Goal: Communication & Community: Answer question/provide support

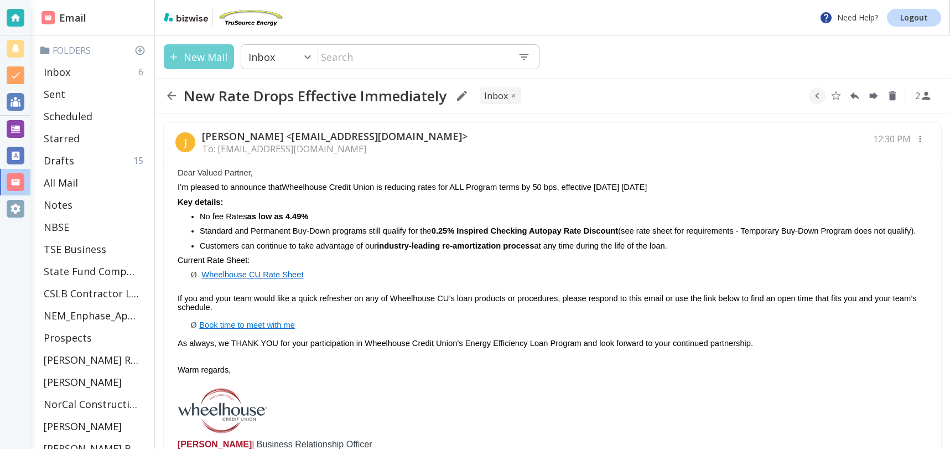
click at [204, 55] on button "New Mail" at bounding box center [199, 56] width 70 height 25
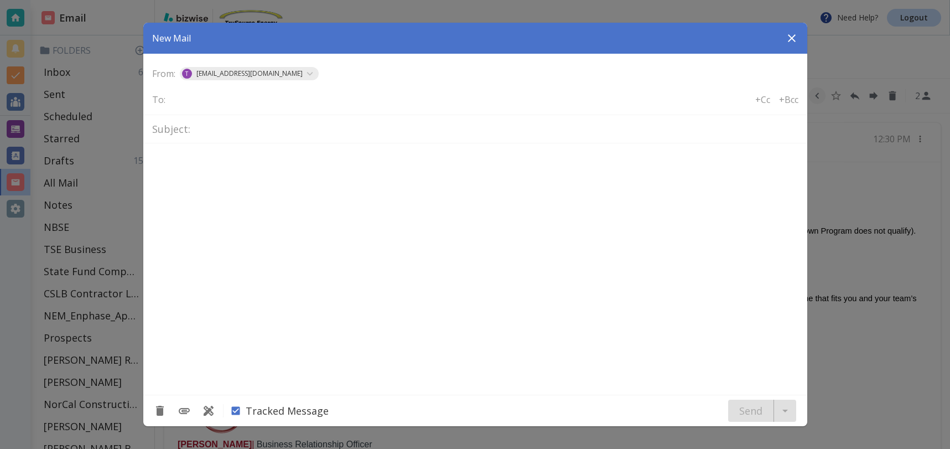
type textarea "<div class="bizwise_content"></div><div class="gmail_signature"><br>--<br><p>Th…"
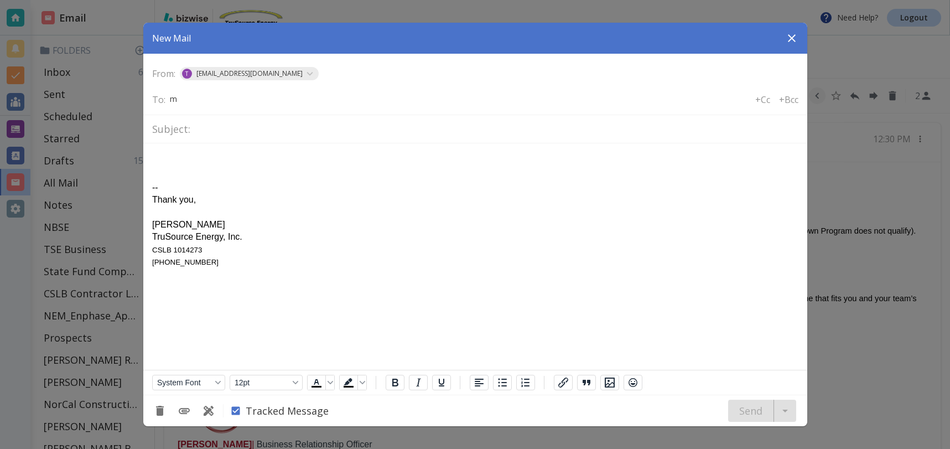
type input "me"
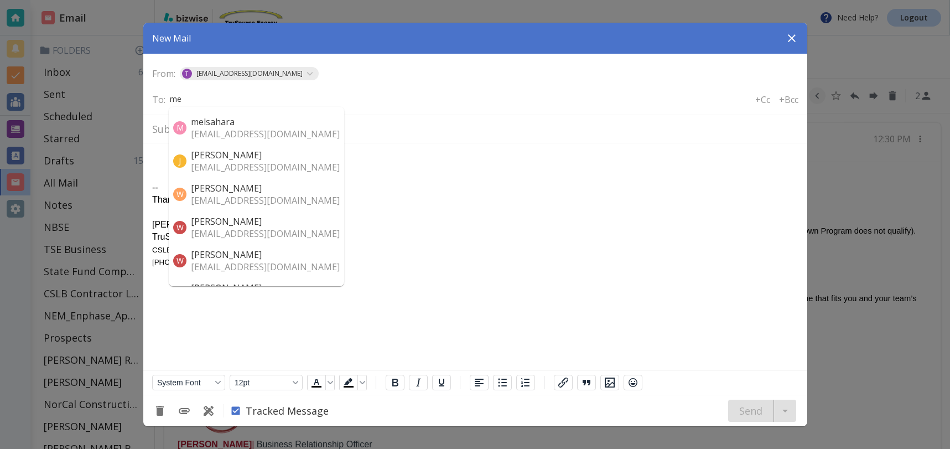
click at [283, 137] on p "[EMAIL_ADDRESS][DOMAIN_NAME]" at bounding box center [265, 134] width 149 height 12
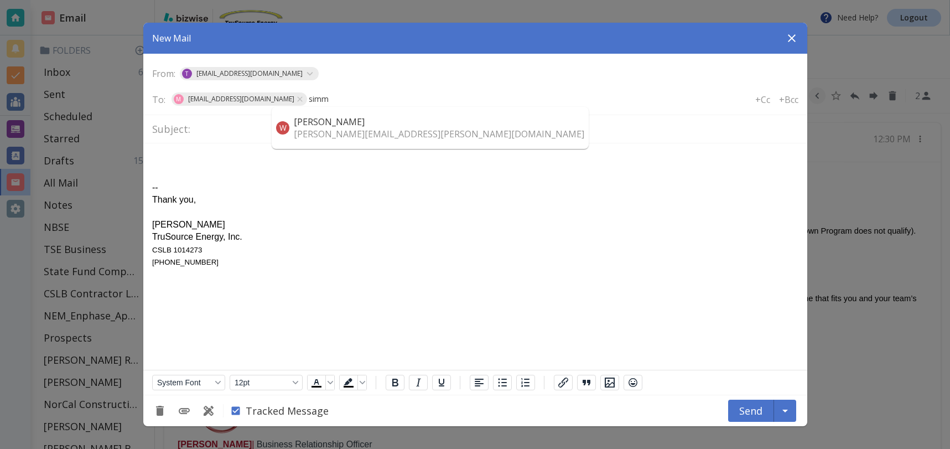
type input "sim"
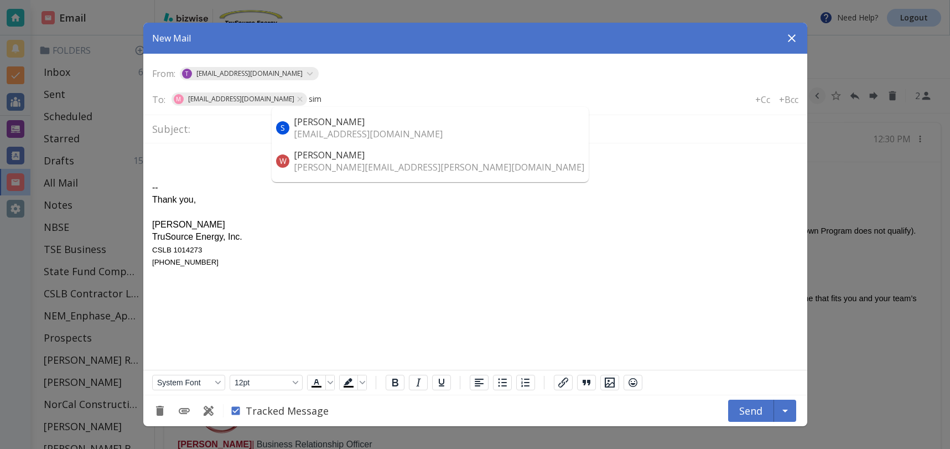
click at [350, 125] on p "[PERSON_NAME]" at bounding box center [368, 122] width 149 height 12
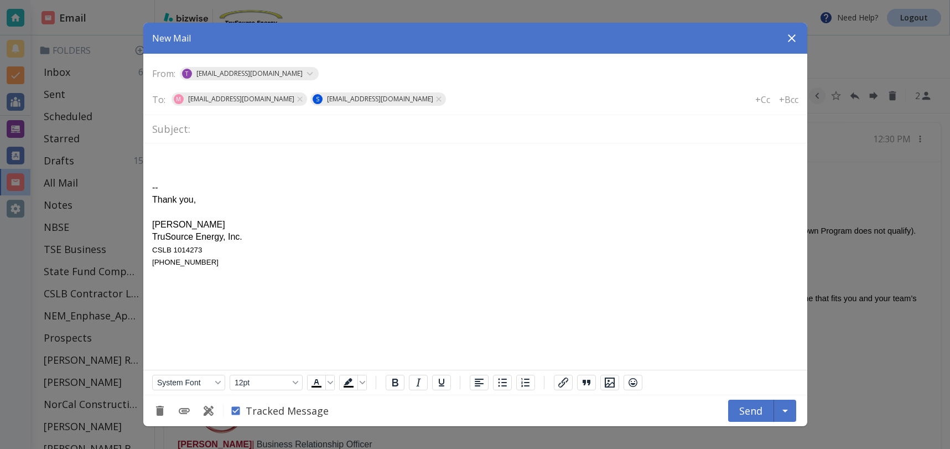
click at [214, 130] on input "text" at bounding box center [497, 129] width 604 height 19
type input "progression"
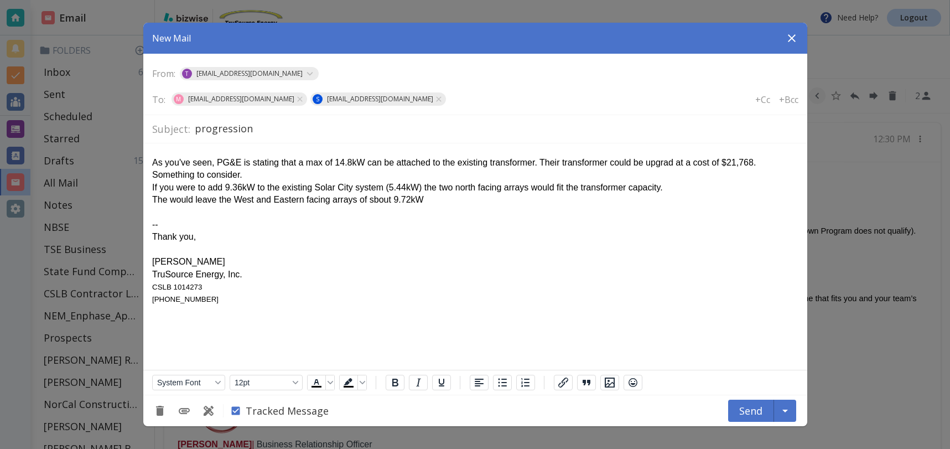
click at [152, 173] on div "Something to consider." at bounding box center [475, 175] width 646 height 12
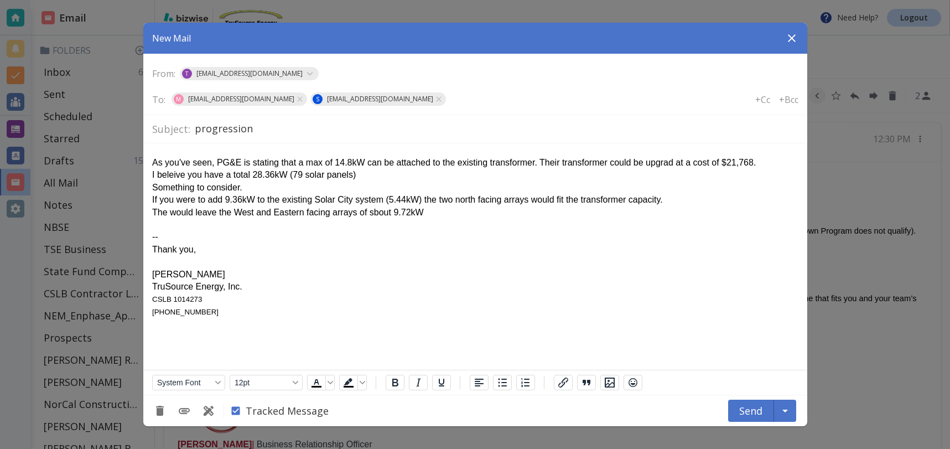
click at [263, 186] on div "Something to consider." at bounding box center [475, 188] width 646 height 12
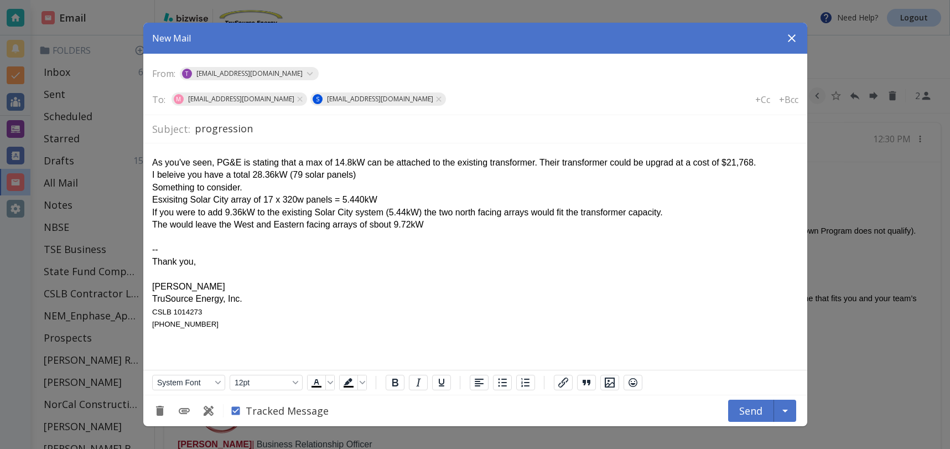
click at [161, 200] on div "Esxisitng Solar City array of 17 x 320w panels = 5.440kW" at bounding box center [475, 200] width 646 height 12
click at [382, 200] on div "Exisitng Solar City array of 17 x 320w panels = 5.440kW" at bounding box center [475, 200] width 646 height 12
drag, startPoint x: 173, startPoint y: 201, endPoint x: 180, endPoint y: 201, distance: 7.2
click at [174, 201] on div "Exisitng Solar City array of 17 x 320w panels = 5.440kW + 10 x 360w on man home…" at bounding box center [475, 200] width 646 height 12
click at [455, 200] on div "Exisiting Solar City array of 17 x 320w panels = 5.440kW + 10 x 360w on man hom…" at bounding box center [475, 200] width 646 height 12
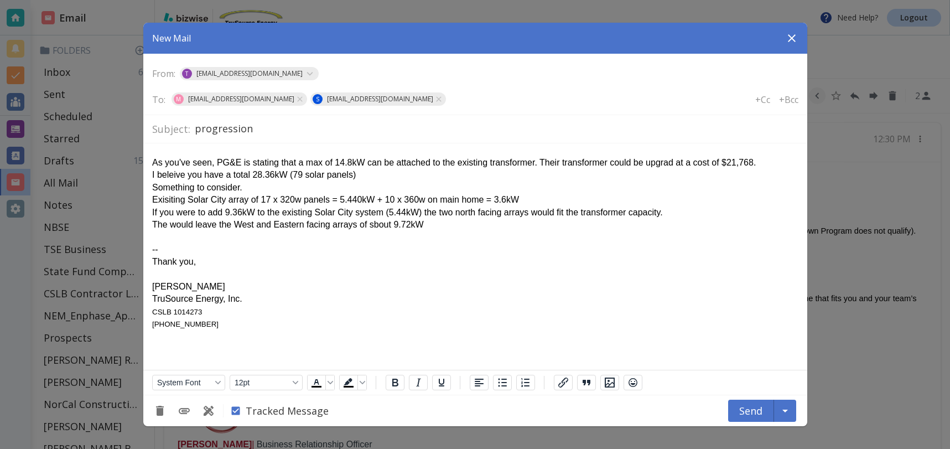
drag, startPoint x: 529, startPoint y: 201, endPoint x: 553, endPoint y: 195, distance: 24.6
click at [529, 201] on div "Exisiting Solar City array of 17 x 320w panels = 5.440kW + 10 x 360w on main ho…" at bounding box center [475, 200] width 646 height 12
click at [369, 173] on div "I beleive you have a total 28.36kW (79 solar panels)" at bounding box center [475, 175] width 646 height 12
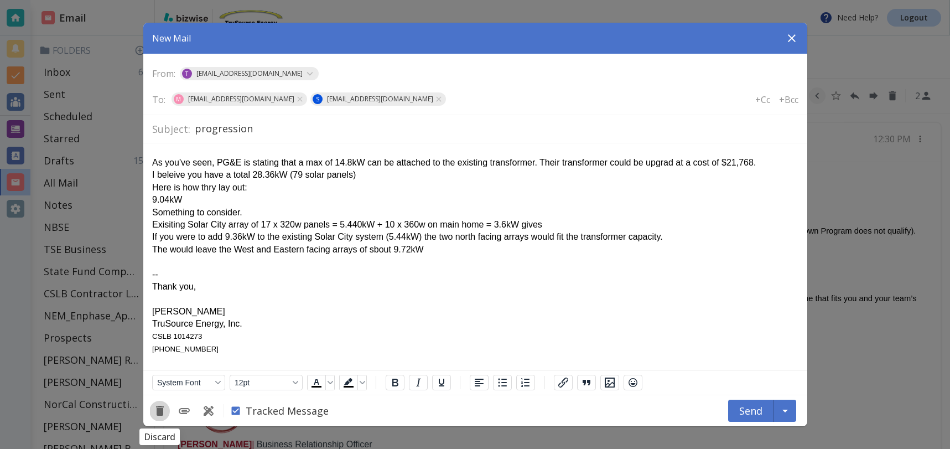
click at [231, 202] on div "9.04kW" at bounding box center [475, 200] width 646 height 12
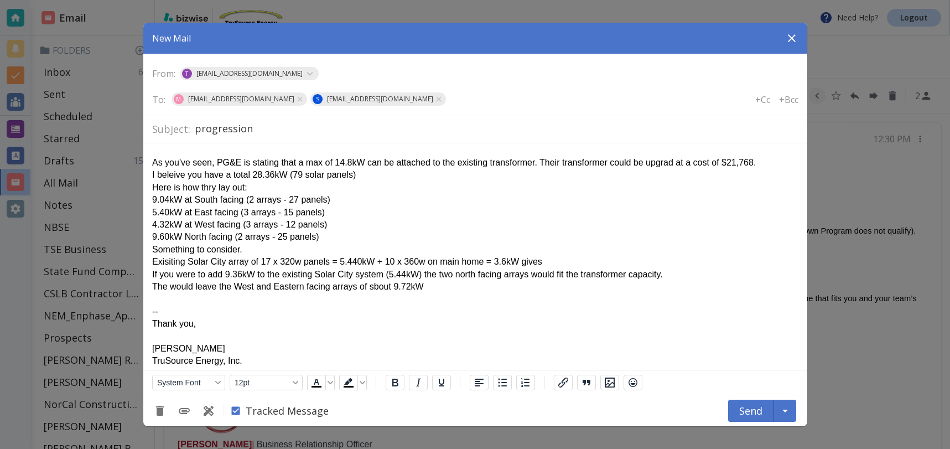
click at [344, 194] on div "9.04kW at South facing (2 arrays - 27 panels)" at bounding box center [475, 200] width 646 height 12
drag, startPoint x: 254, startPoint y: 249, endPoint x: 118, endPoint y: 247, distance: 135.6
click at [143, 247] on html "As you've seen, PG&E is stating that a max of 14.8kW can be attached to the exi…" at bounding box center [475, 271] width 664 height 257
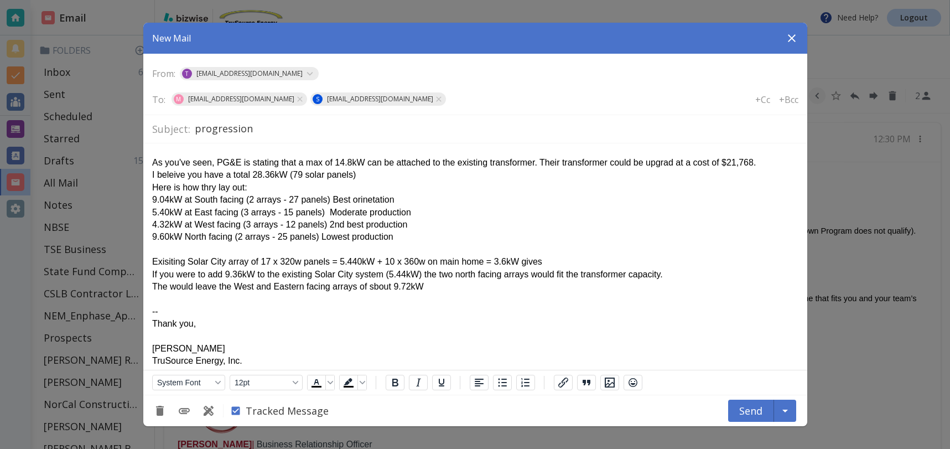
click at [214, 187] on div "Here is how thry lay out:" at bounding box center [475, 188] width 646 height 12
drag, startPoint x: 156, startPoint y: 248, endPoint x: 162, endPoint y: 253, distance: 7.4
click at [156, 248] on div "Rich Text Area. Press ALT-0 for help." at bounding box center [475, 250] width 646 height 12
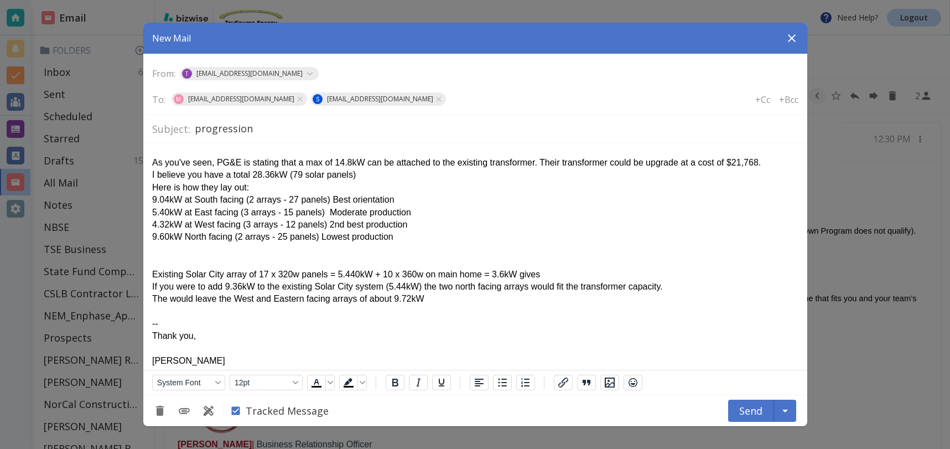
click at [156, 252] on div "Rich Text Area. Press ALT-0 for help." at bounding box center [475, 250] width 646 height 12
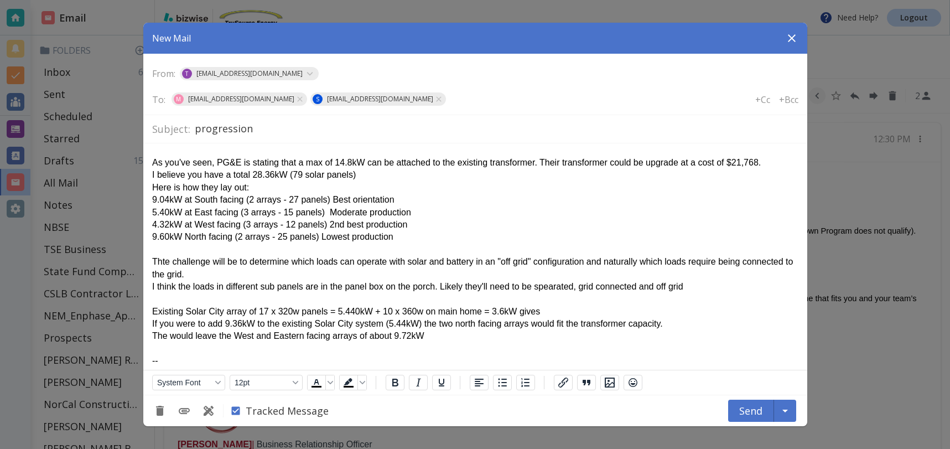
click at [553, 287] on div "I think the loads in different sub panels are in the panel box on the porch. Li…" at bounding box center [475, 287] width 646 height 12
drag, startPoint x: 778, startPoint y: 287, endPoint x: 971, endPoint y: 421, distance: 235.4
click at [778, 287] on div "I think the loads in different sub panels are in the panel box on the porch. Li…" at bounding box center [475, 287] width 646 height 12
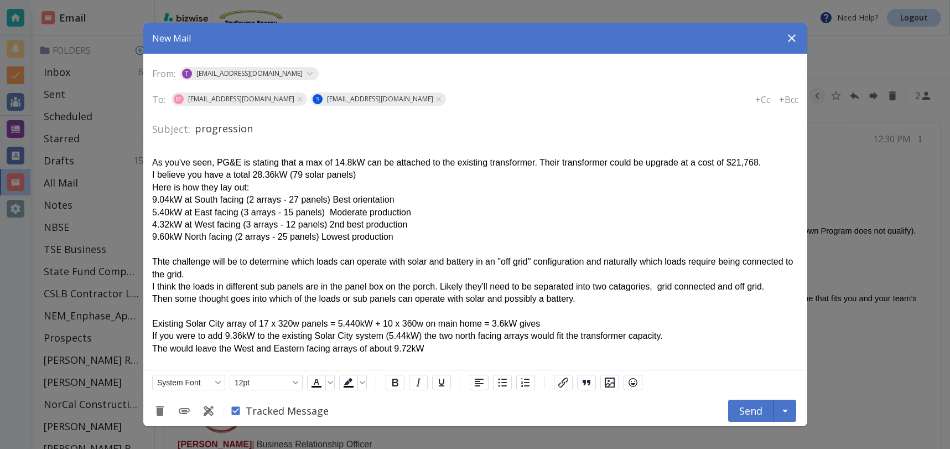
drag, startPoint x: 247, startPoint y: 273, endPoint x: 320, endPoint y: 280, distance: 73.4
click at [248, 273] on div "Thte challenge will be to determine which loads can operate with solar and batt…" at bounding box center [475, 268] width 646 height 25
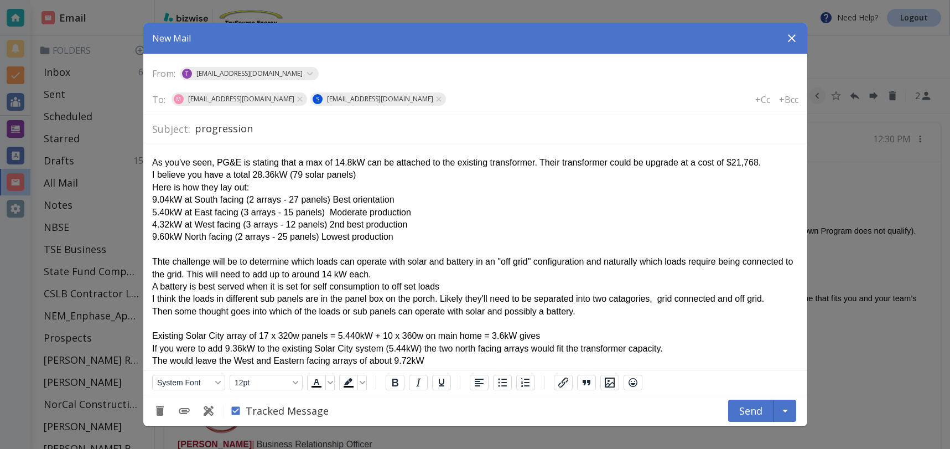
click at [686, 163] on div "As you've seen, PG&E is stating that a max of 14.8kW can be attached to the exi…" at bounding box center [475, 163] width 646 height 12
click at [782, 165] on div "As you've seen, PG&E is stating that a max of 14.8kW can be attached to the exi…" at bounding box center [475, 163] width 646 height 12
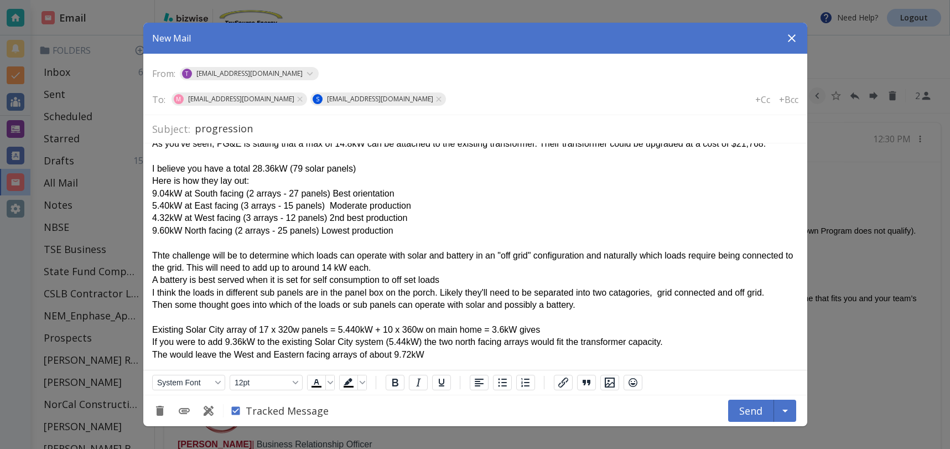
scroll to position [22, 0]
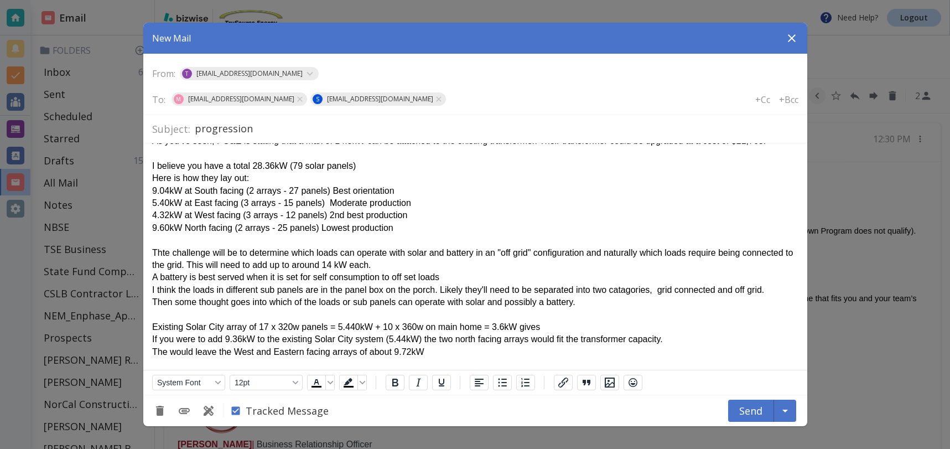
drag, startPoint x: 167, startPoint y: 253, endPoint x: 189, endPoint y: 256, distance: 21.8
click at [168, 253] on div "Thte challenge will be to determine which loads can operate with solar and batt…" at bounding box center [475, 259] width 646 height 25
drag, startPoint x: 598, startPoint y: 253, endPoint x: 450, endPoint y: 262, distance: 148.6
click at [448, 262] on div "The challenge will be to determine which loads can operate with solar and batte…" at bounding box center [475, 259] width 646 height 25
click at [472, 266] on div "The challenge will be to determine which loads can operate with solar and batte…" at bounding box center [475, 259] width 646 height 25
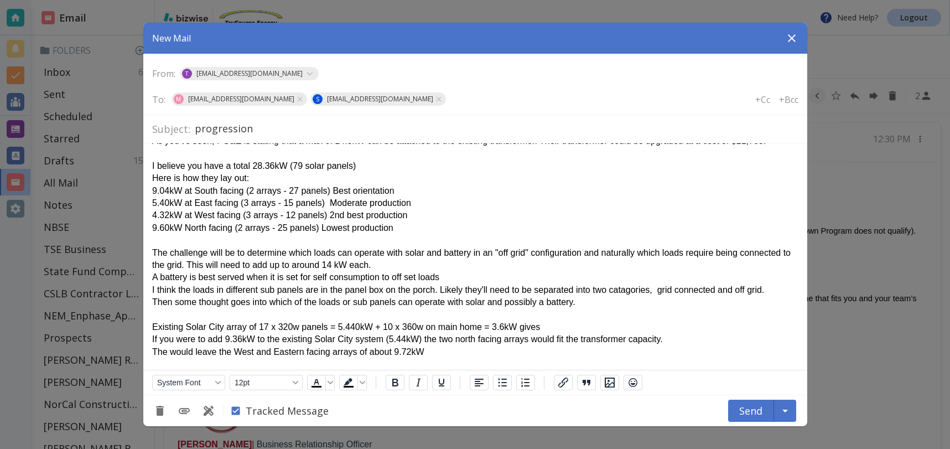
click at [340, 253] on div "The challenge will be to determine which loads can operate with solar and batte…" at bounding box center [475, 259] width 646 height 25
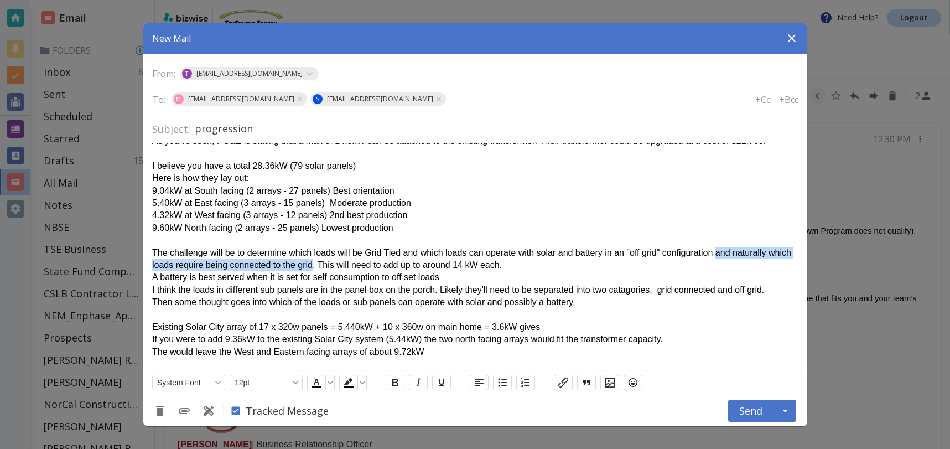
drag, startPoint x: 729, startPoint y: 253, endPoint x: 344, endPoint y: 268, distance: 386.0
click at [344, 268] on div "The challenge will be to determine which loads will be Grid Tied and which load…" at bounding box center [475, 259] width 646 height 25
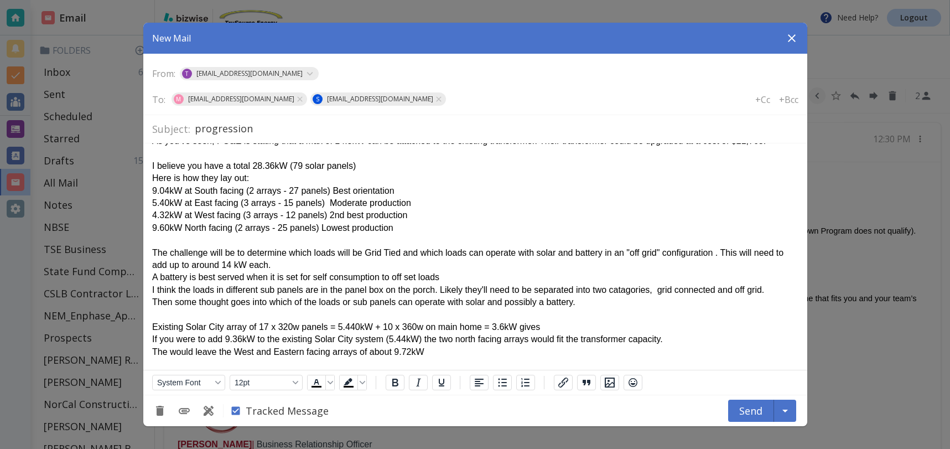
drag, startPoint x: 305, startPoint y: 265, endPoint x: 451, endPoint y: 256, distance: 146.4
click at [305, 265] on div "The challenge will be to determine which loads will be Grid Tied and which load…" at bounding box center [475, 259] width 646 height 25
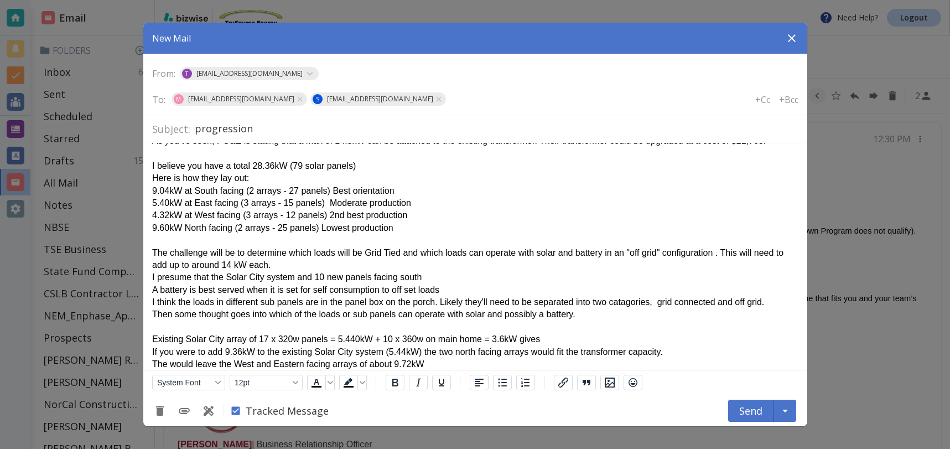
click at [298, 277] on div "I presume that the Solar City system and 10 new panels facing south" at bounding box center [475, 277] width 646 height 12
drag, startPoint x: 228, startPoint y: 275, endPoint x: 319, endPoint y: 297, distance: 93.4
click at [228, 276] on div "I presume that the Solar City system of 17 and 10 new panels facing south" at bounding box center [475, 277] width 646 height 12
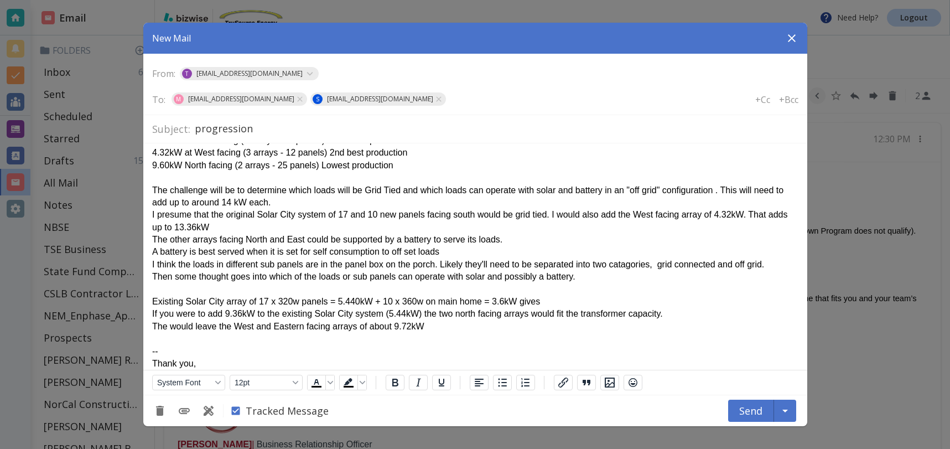
scroll to position [94, 0]
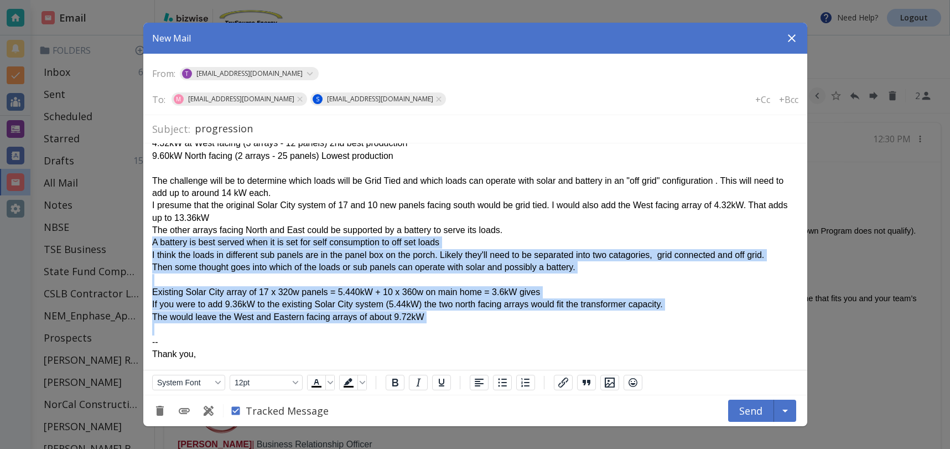
drag, startPoint x: 444, startPoint y: 324, endPoint x: 150, endPoint y: 244, distance: 305.0
click at [149, 244] on html "As you've seen, PG&E is stating that a max of 14.8kW can be attached to the exi…" at bounding box center [475, 240] width 664 height 381
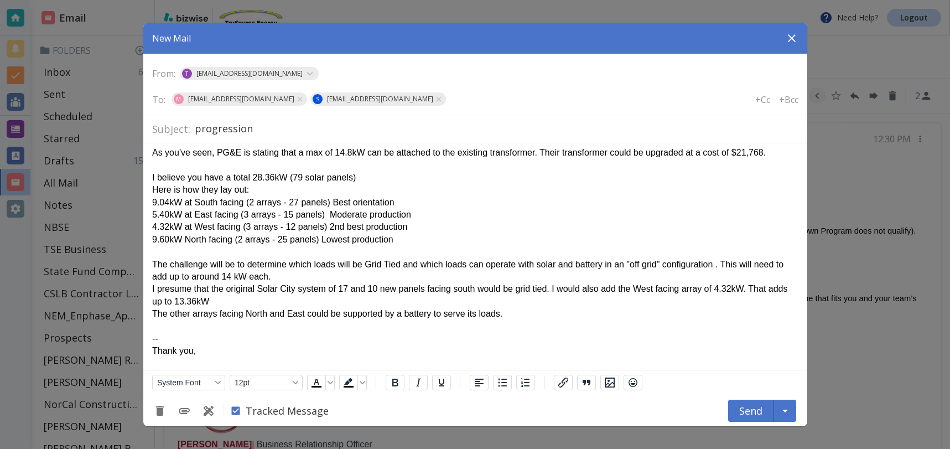
scroll to position [9, 0]
click at [407, 265] on div "The challenge will be to determine which loads will be Grid Tied and which load…" at bounding box center [475, 271] width 646 height 25
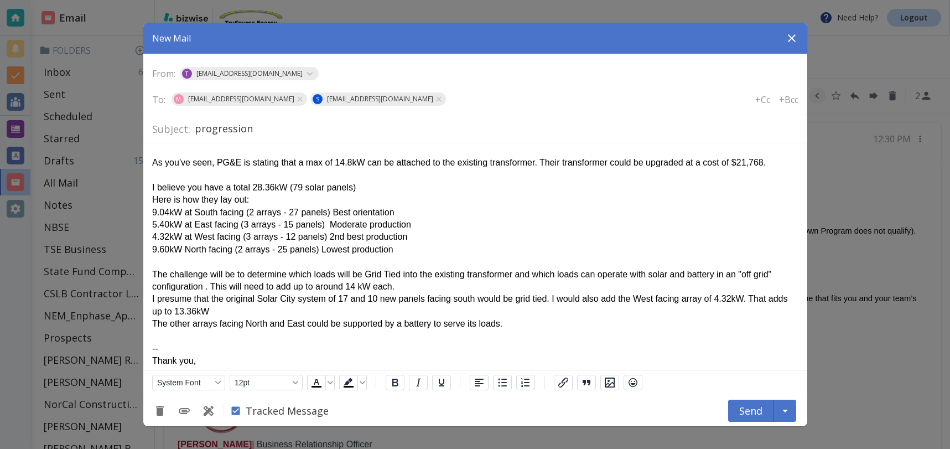
click at [152, 338] on div "Rich Text Area. Press ALT-0 for help." at bounding box center [475, 336] width 646 height 12
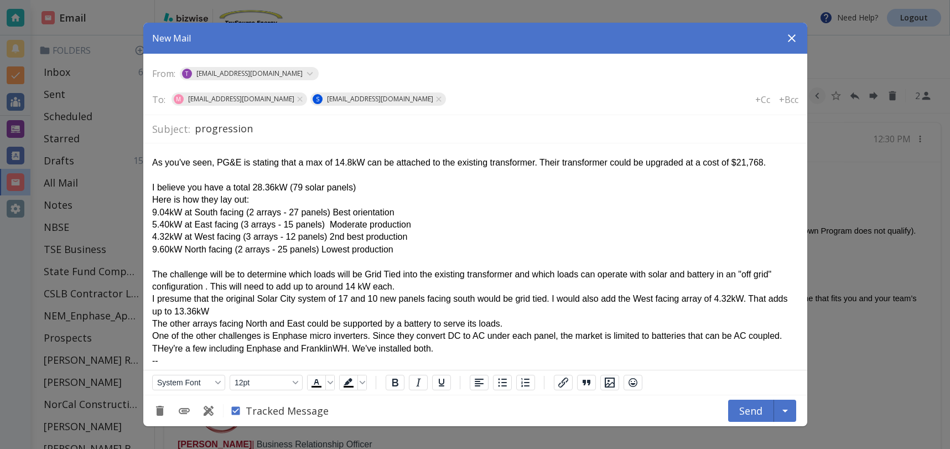
click at [163, 348] on div "One of the other challenges is Enphase micro inverters. Since they convert DC t…" at bounding box center [475, 342] width 646 height 25
click at [496, 349] on div "One of the other challenges is Enphase micro inverters. Since they convert DC t…" at bounding box center [475, 342] width 646 height 25
click at [521, 324] on div "The other arrays facing North and East could be supported by a battery to serve…" at bounding box center [475, 324] width 646 height 12
click at [507, 324] on div "The other arrays facing North and East could be supported by a battery to serve…" at bounding box center [475, 324] width 646 height 12
drag, startPoint x: 514, startPoint y: 326, endPoint x: 755, endPoint y: 319, distance: 241.4
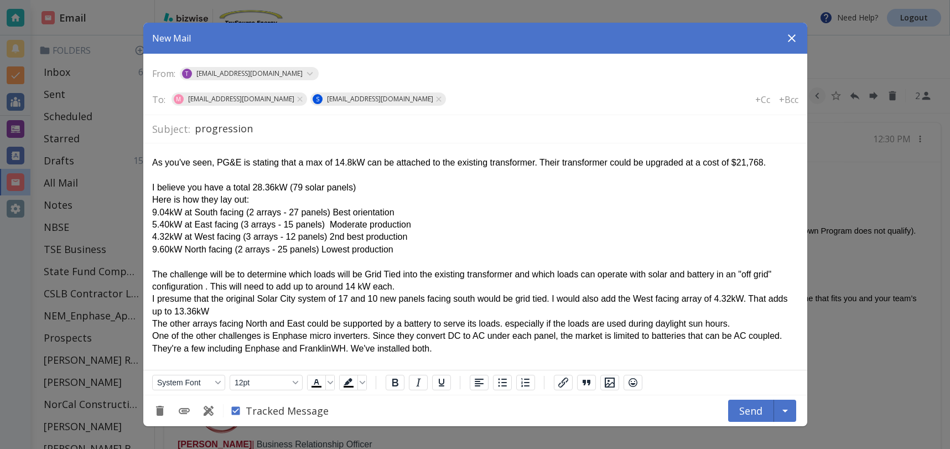
click at [755, 319] on div "The other arrays facing North and East could be supported by a battery to serve…" at bounding box center [475, 324] width 646 height 12
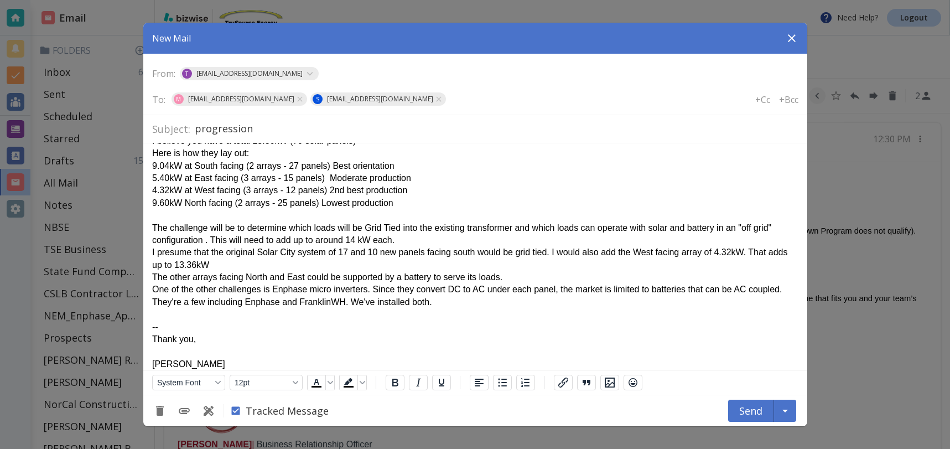
scroll to position [53, 0]
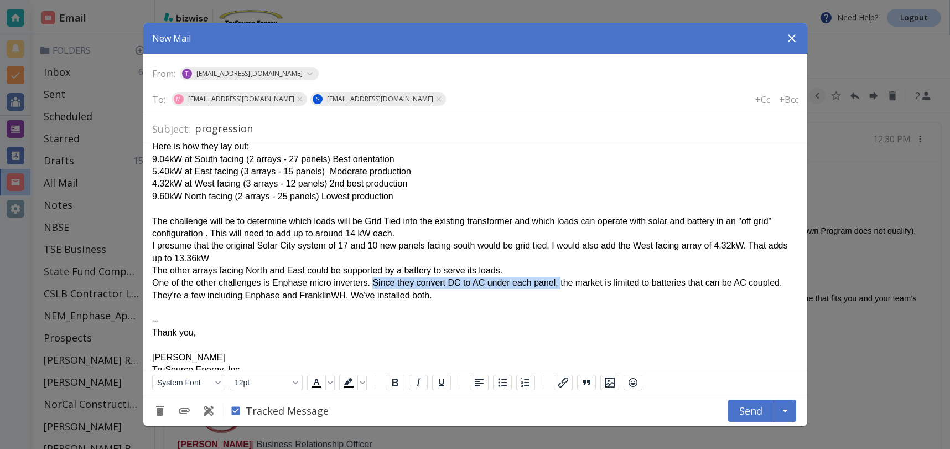
drag, startPoint x: 565, startPoint y: 283, endPoint x: 376, endPoint y: 281, distance: 188.7
click at [376, 281] on div "One of the other challenges is Enphase micro inverters. Since they convert DC t…" at bounding box center [475, 289] width 646 height 25
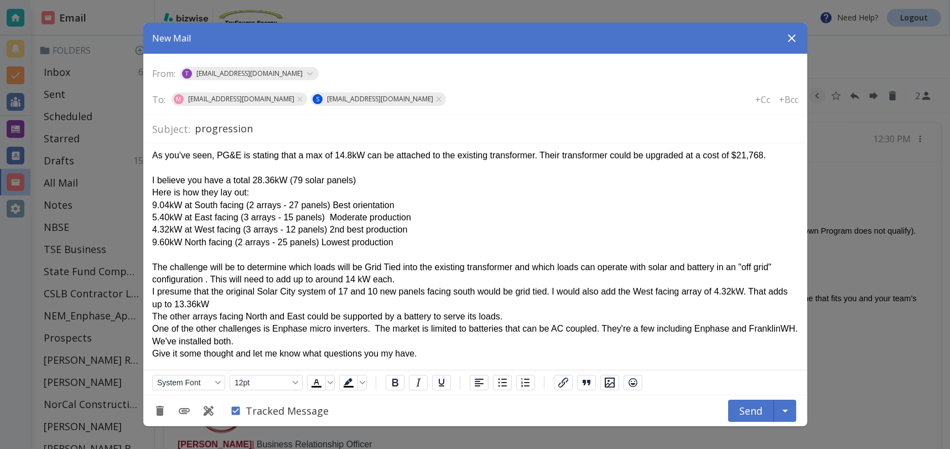
scroll to position [0, 0]
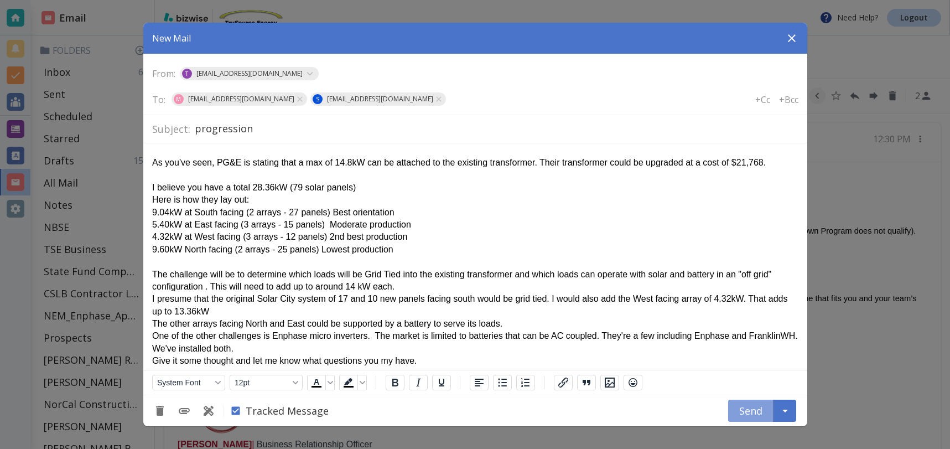
click at [756, 408] on button "Send" at bounding box center [751, 411] width 46 height 22
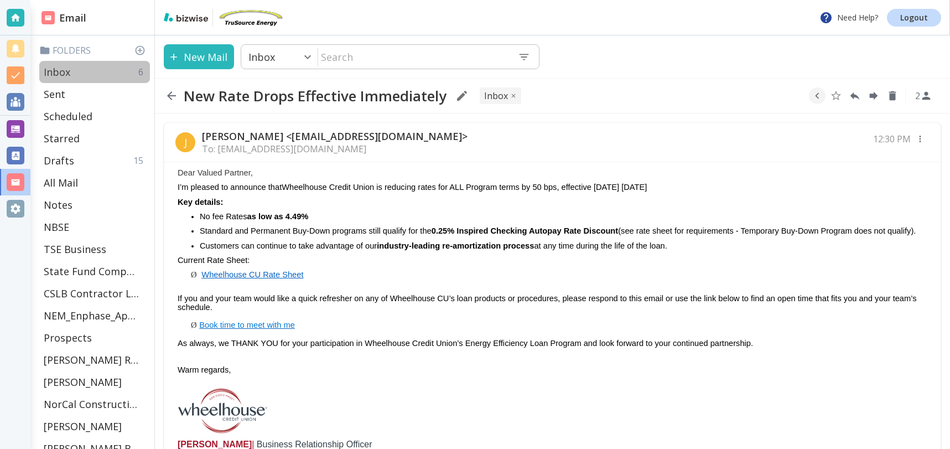
click at [72, 69] on div "Inbox 6" at bounding box center [94, 72] width 111 height 22
